Goal: Navigation & Orientation: Find specific page/section

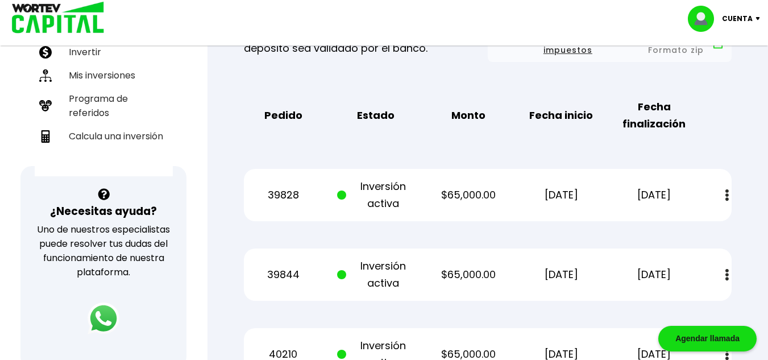
scroll to position [271, 0]
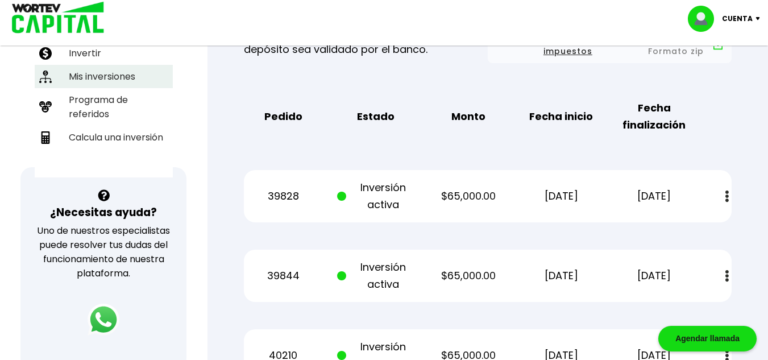
click at [113, 65] on li "Mis inversiones" at bounding box center [104, 76] width 138 height 23
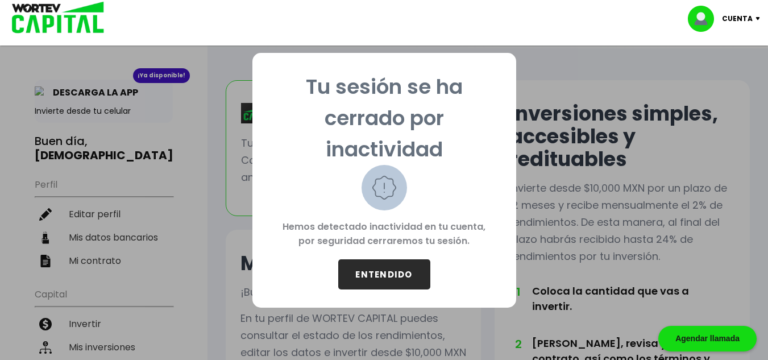
click at [363, 268] on button "ENTENDIDO" at bounding box center [384, 274] width 92 height 30
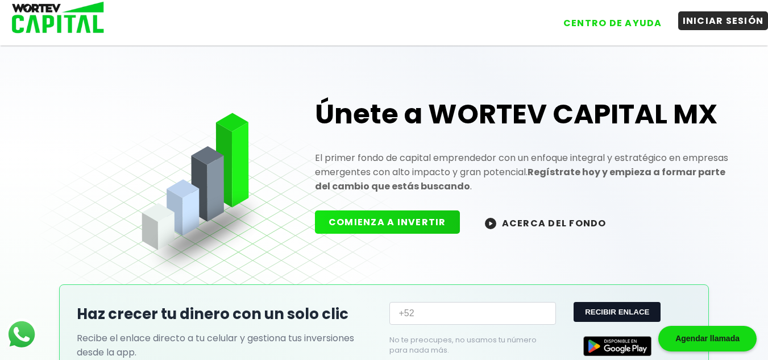
click at [729, 30] on button "INICIAR SESIÓN" at bounding box center [723, 20] width 90 height 19
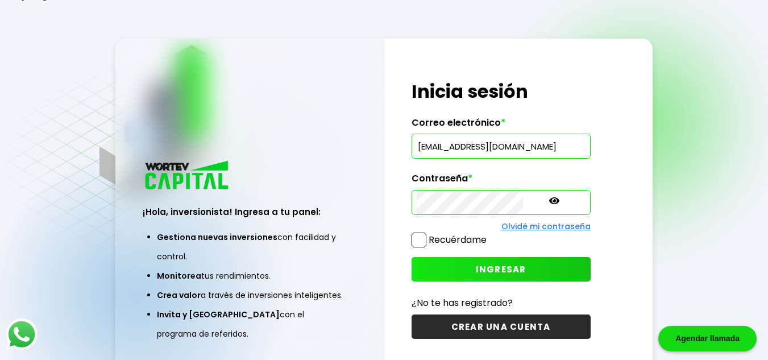
click at [491, 150] on input "[EMAIL_ADDRESS][DOMAIN_NAME]" at bounding box center [501, 146] width 169 height 24
type input "[PERSON_NAME][EMAIL_ADDRESS][DOMAIN_NAME]"
click at [476, 263] on span "INGRESAR" at bounding box center [501, 269] width 51 height 12
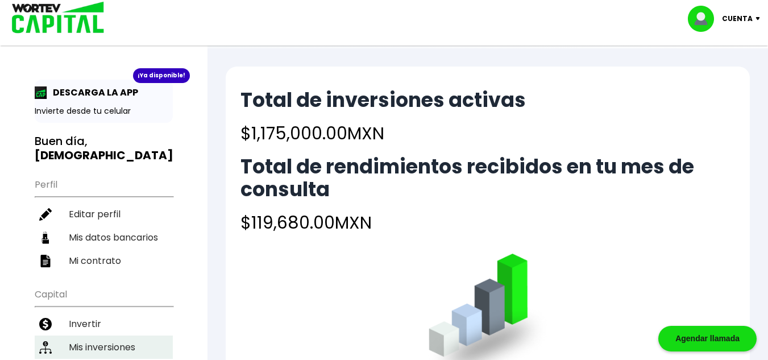
click at [120, 335] on li "Mis inversiones" at bounding box center [104, 346] width 138 height 23
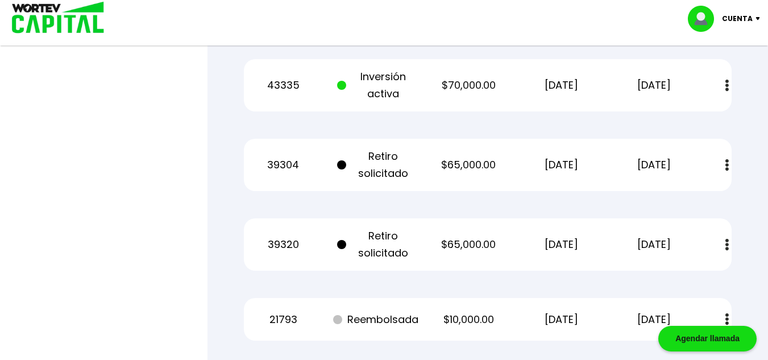
scroll to position [1574, 0]
